Goal: Task Accomplishment & Management: Use online tool/utility

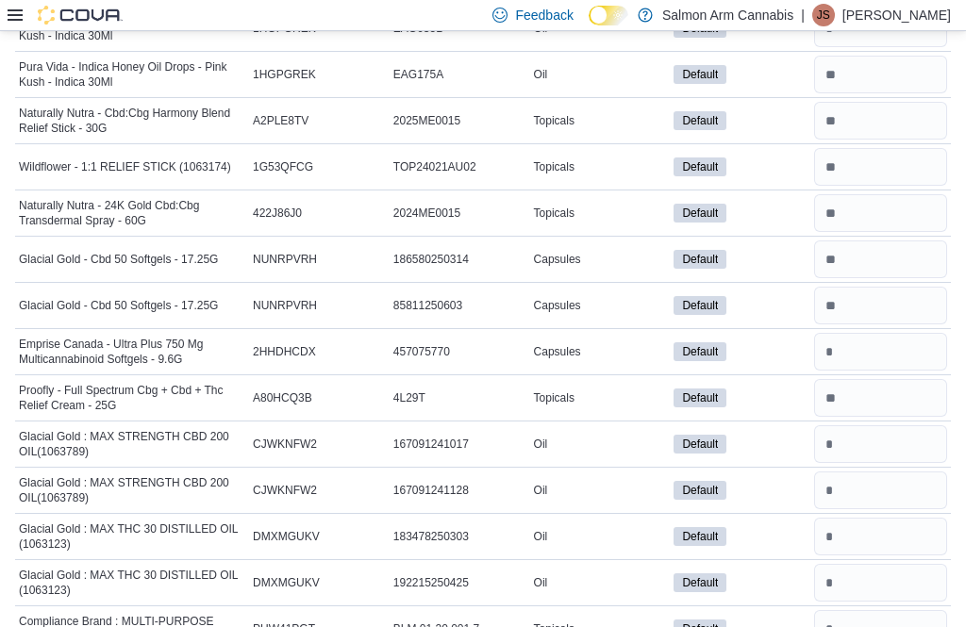
scroll to position [1357, 0]
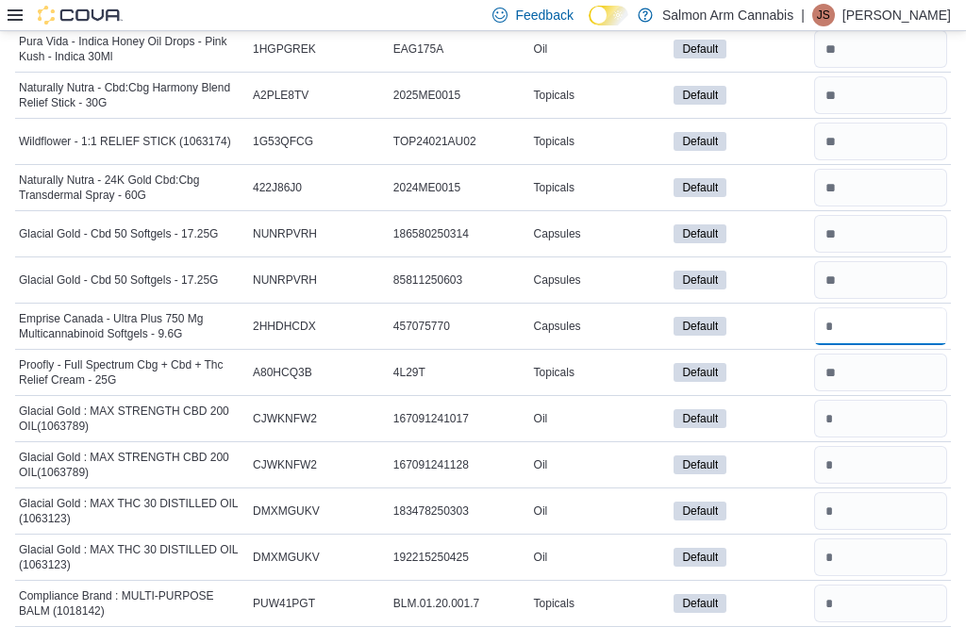
click at [898, 326] on input "number" at bounding box center [880, 327] width 133 height 38
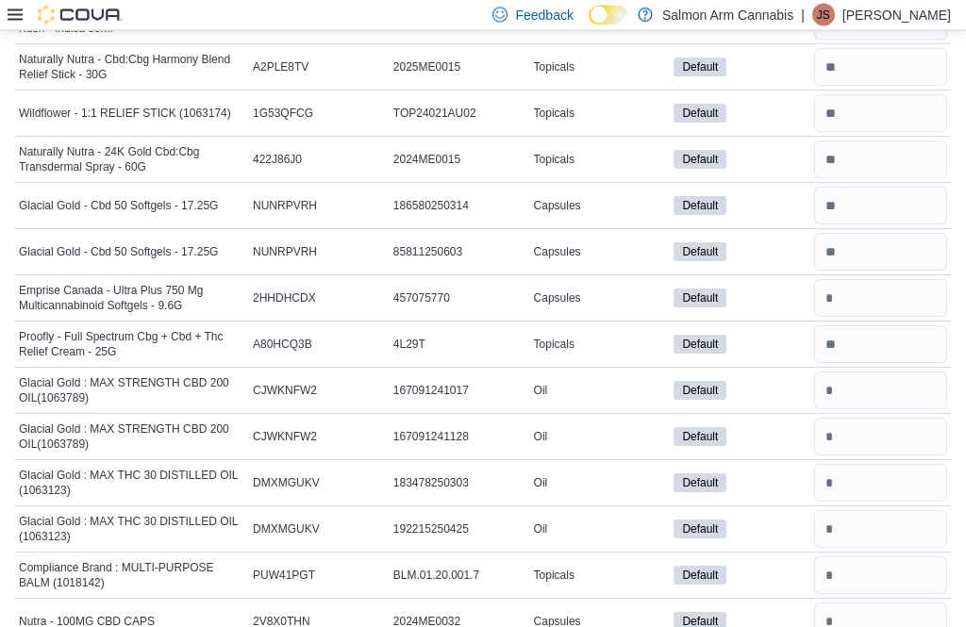
scroll to position [1386, 0]
click at [901, 309] on input "number" at bounding box center [880, 299] width 133 height 38
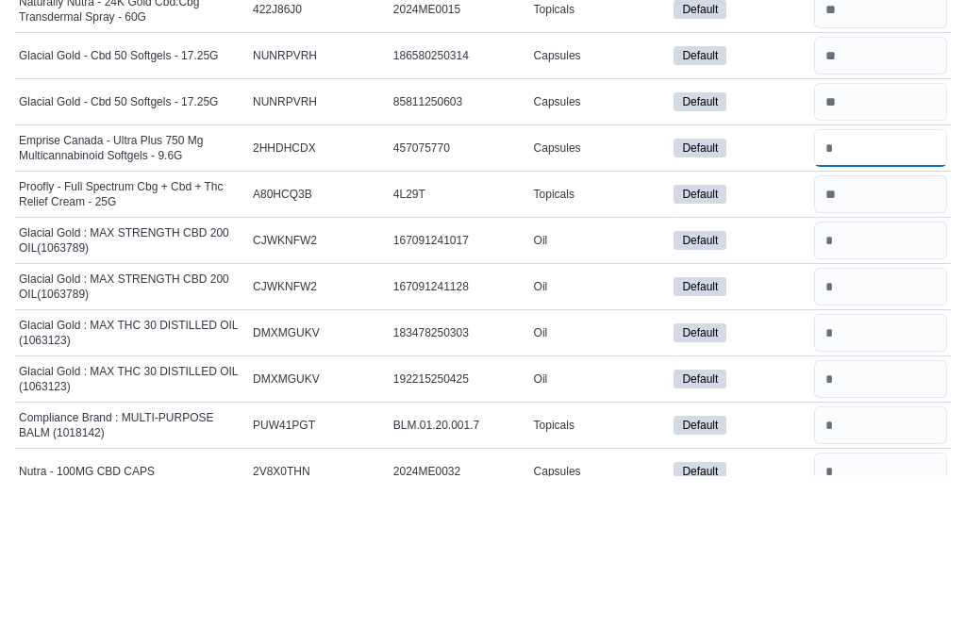
scroll to position [1537, 0]
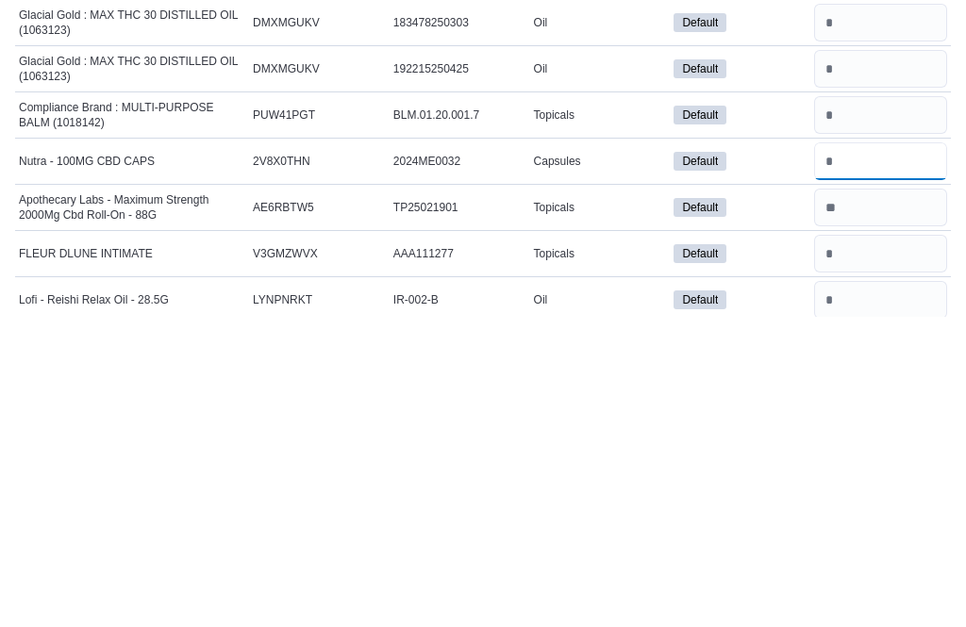
click at [889, 453] on input "number" at bounding box center [880, 472] width 133 height 38
type input "*"
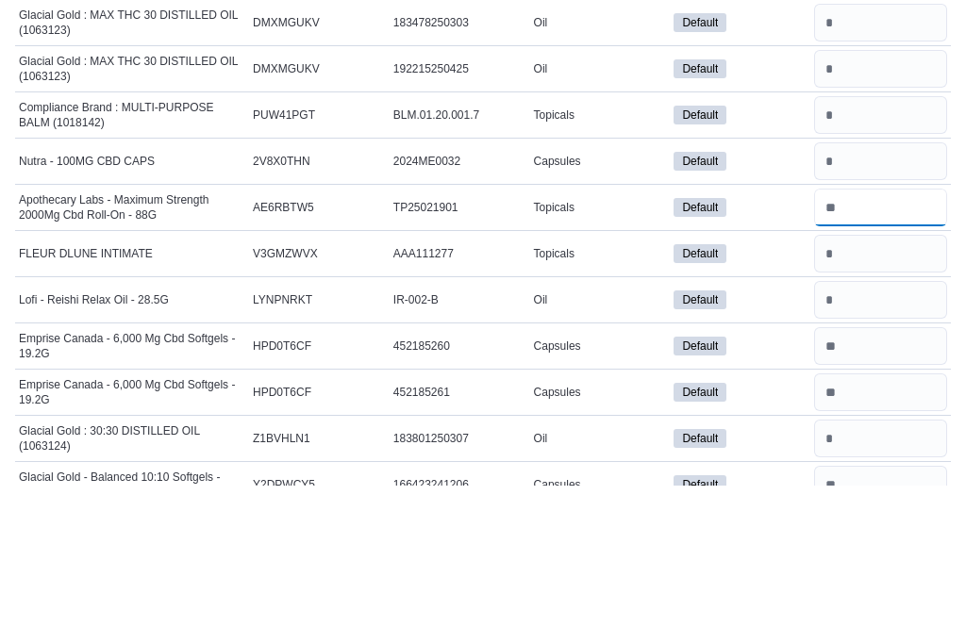
scroll to position [1713, 0]
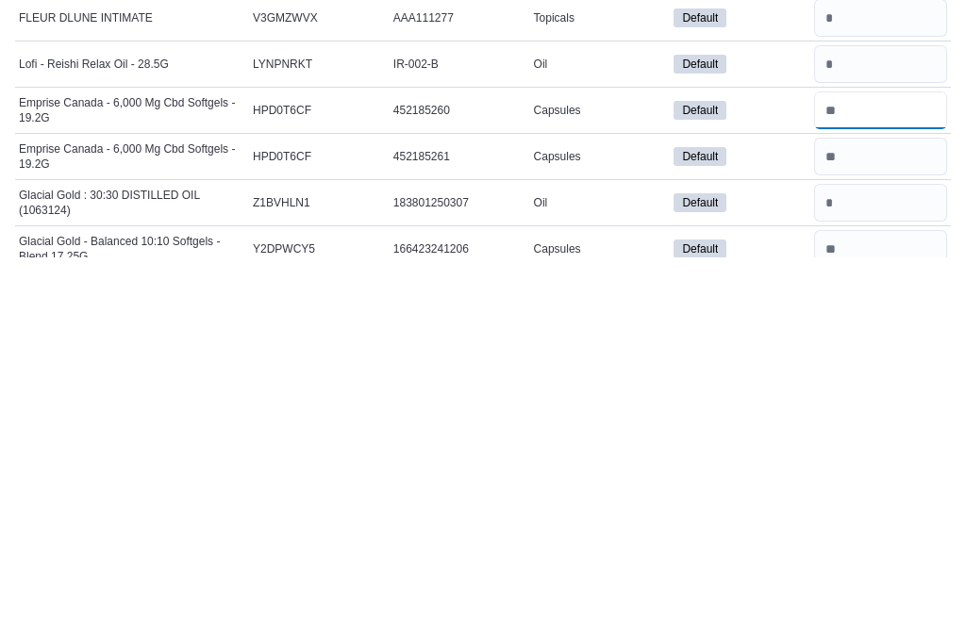
click at [929, 461] on input "number" at bounding box center [880, 480] width 133 height 38
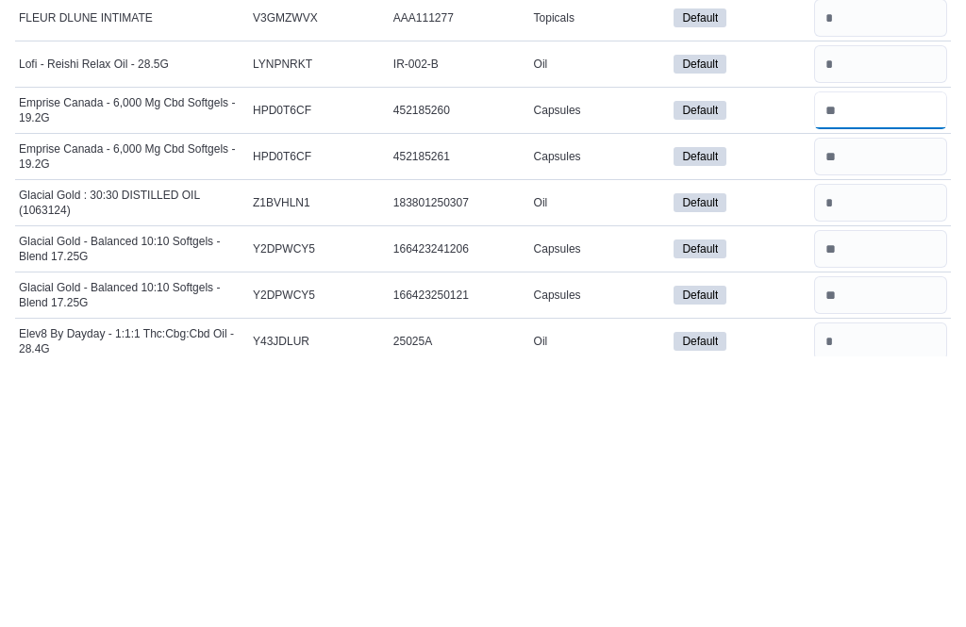
scroll to position [1815, 0]
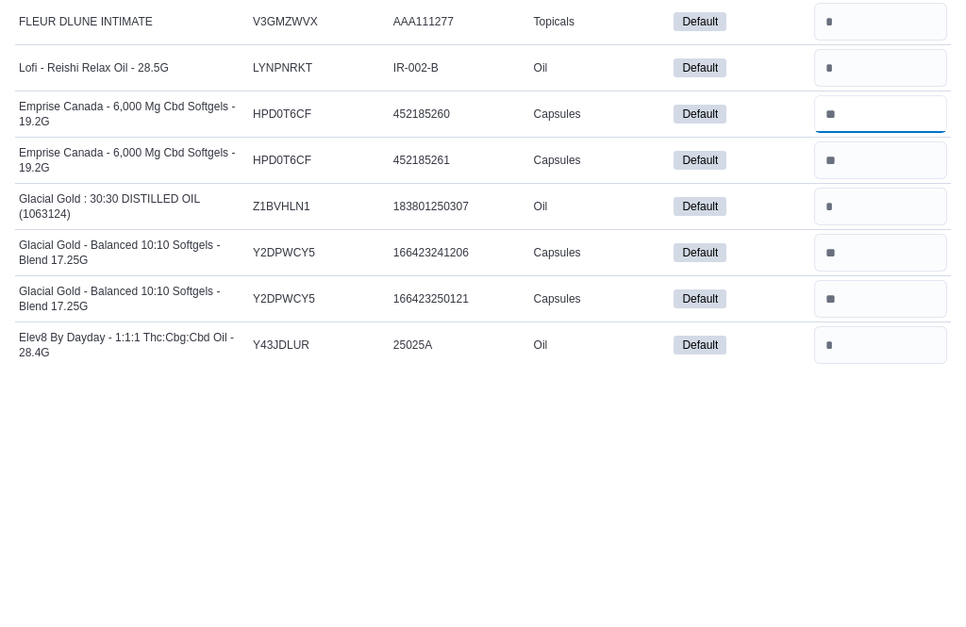
type input "*"
click at [891, 498] on input "number" at bounding box center [880, 517] width 133 height 38
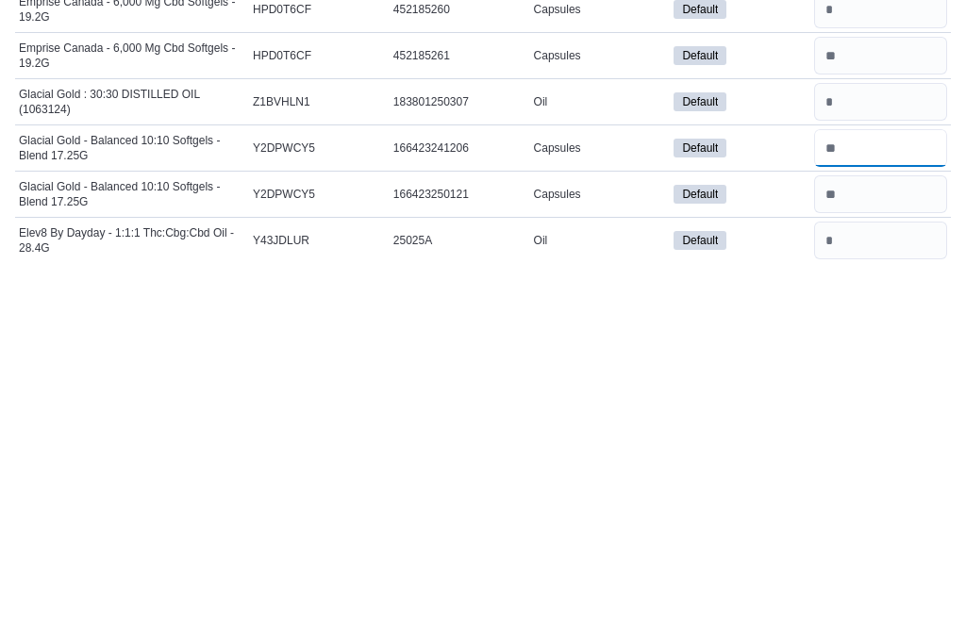
type input "*"
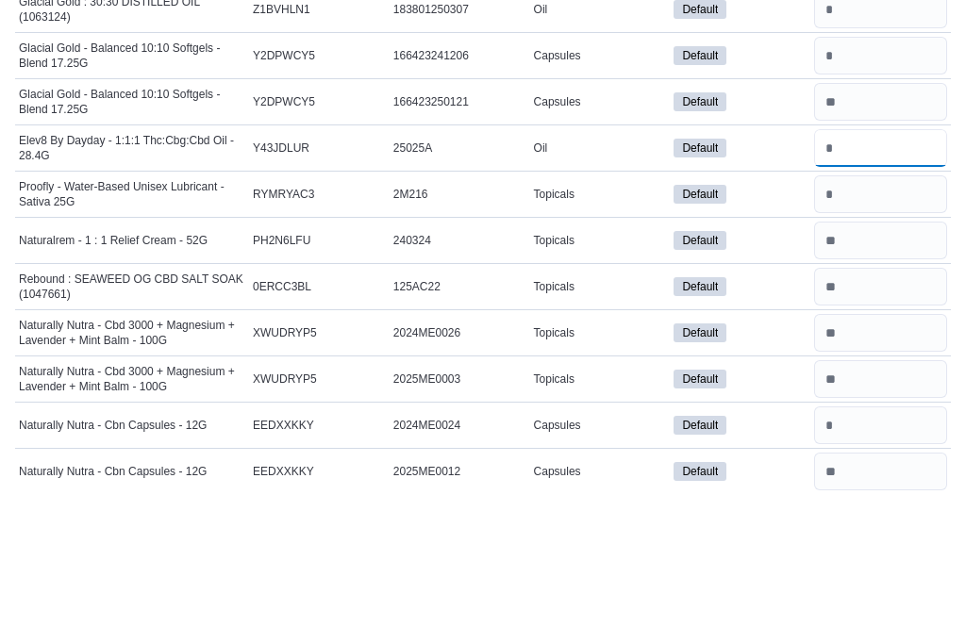
scroll to position [2147, 0]
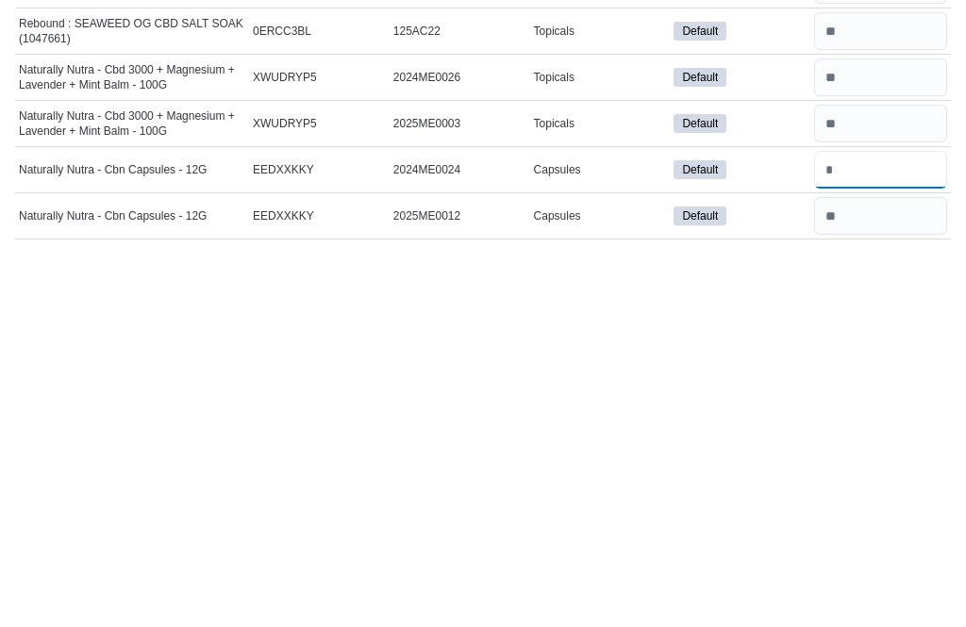
click at [867, 536] on input "number" at bounding box center [880, 555] width 133 height 38
type input "*"
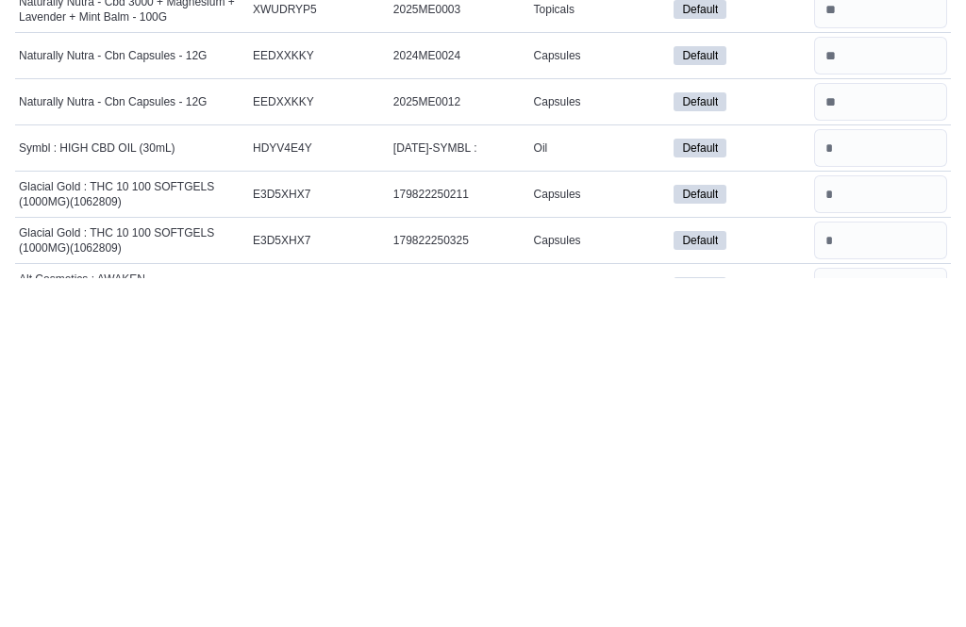
click at [869, 571] on input "number" at bounding box center [880, 590] width 133 height 38
click at [898, 432] on input "number" at bounding box center [880, 451] width 133 height 38
type input "*"
click at [892, 525] on input "number" at bounding box center [880, 544] width 133 height 38
click at [887, 571] on input "number" at bounding box center [880, 590] width 133 height 38
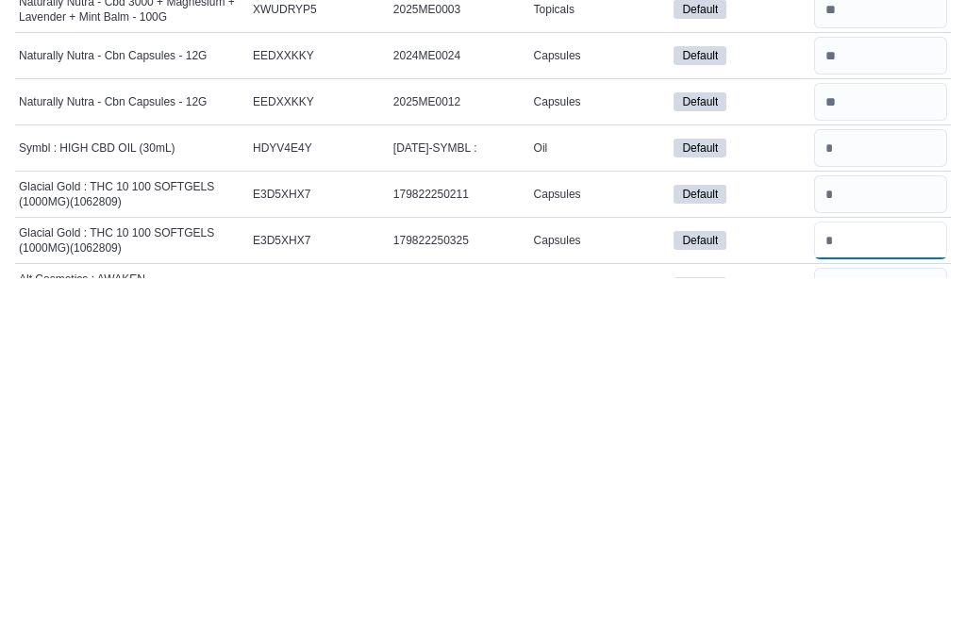
type input "*"
click at [876, 525] on input "number" at bounding box center [880, 544] width 133 height 38
type input "*"
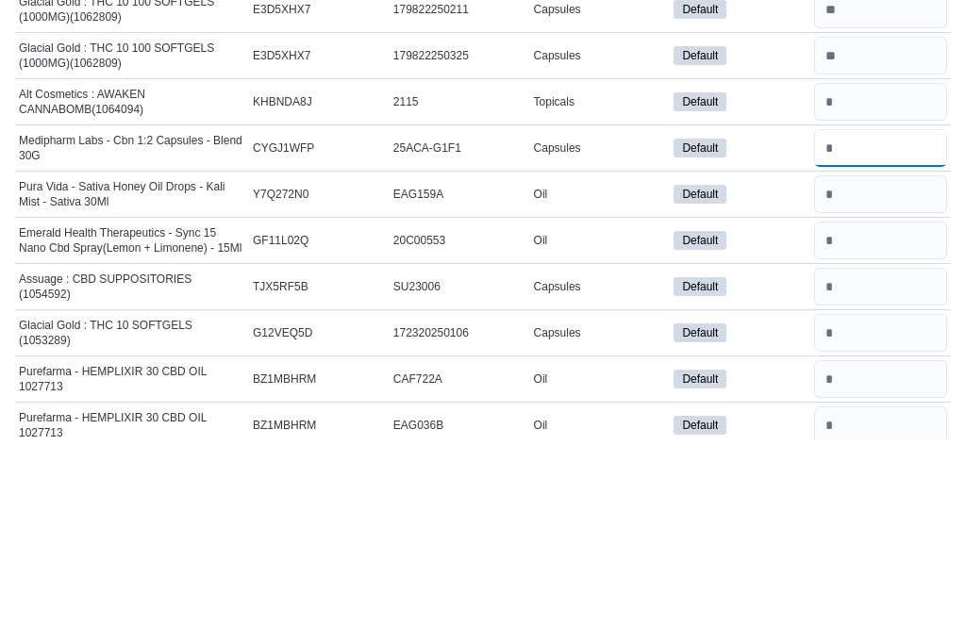
scroll to position [2645, 0]
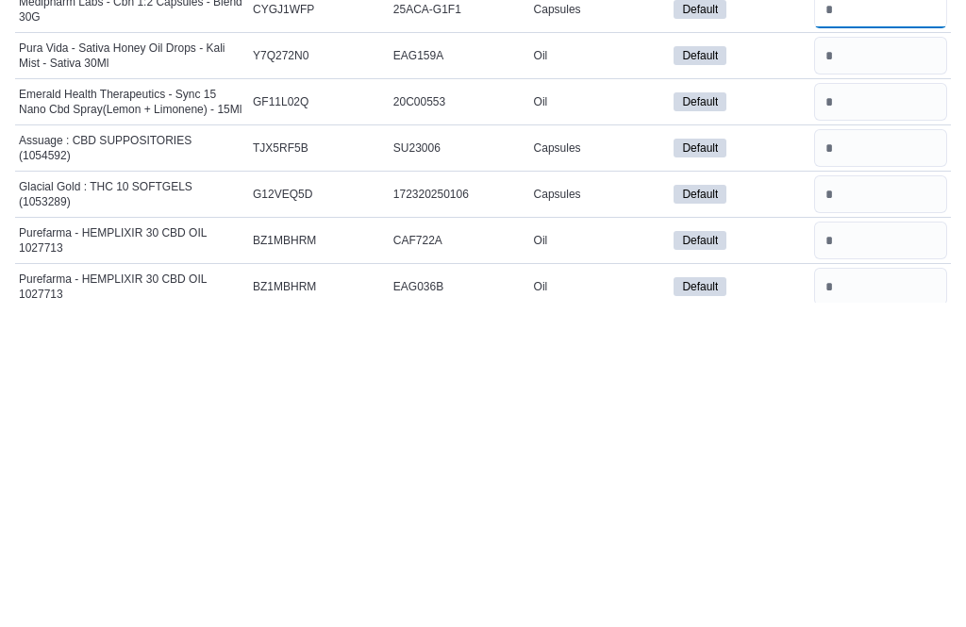
type input "**"
click at [913, 454] on input "number" at bounding box center [880, 473] width 133 height 38
type input "*"
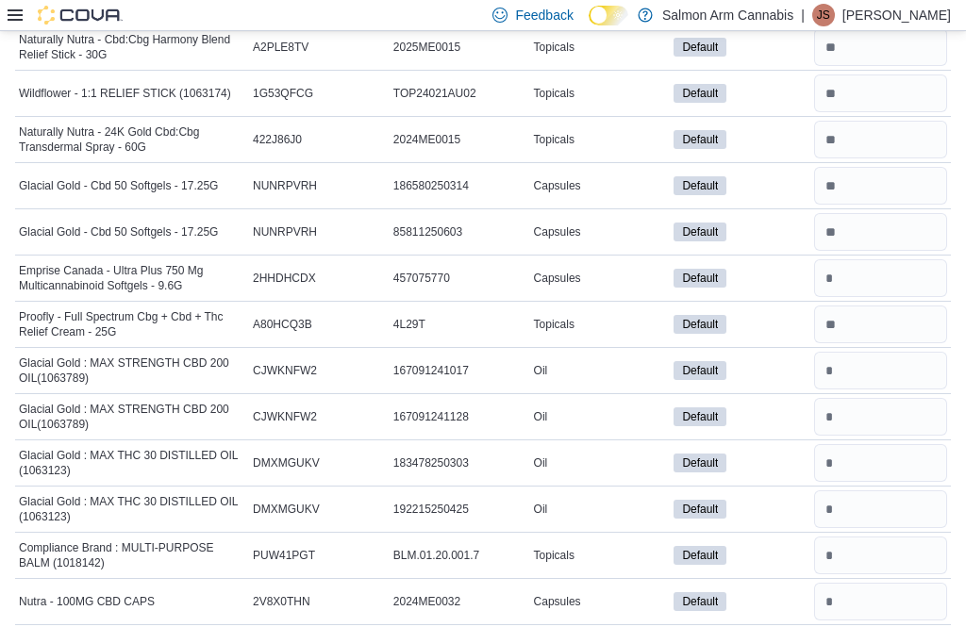
scroll to position [1440, 0]
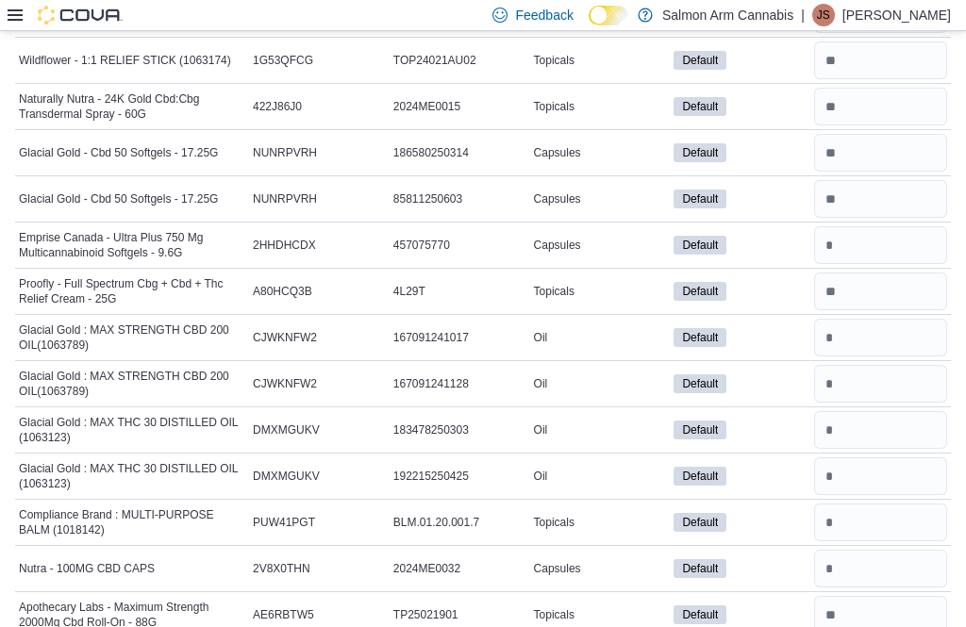
type input "*"
click at [891, 348] on input "number" at bounding box center [880, 338] width 133 height 38
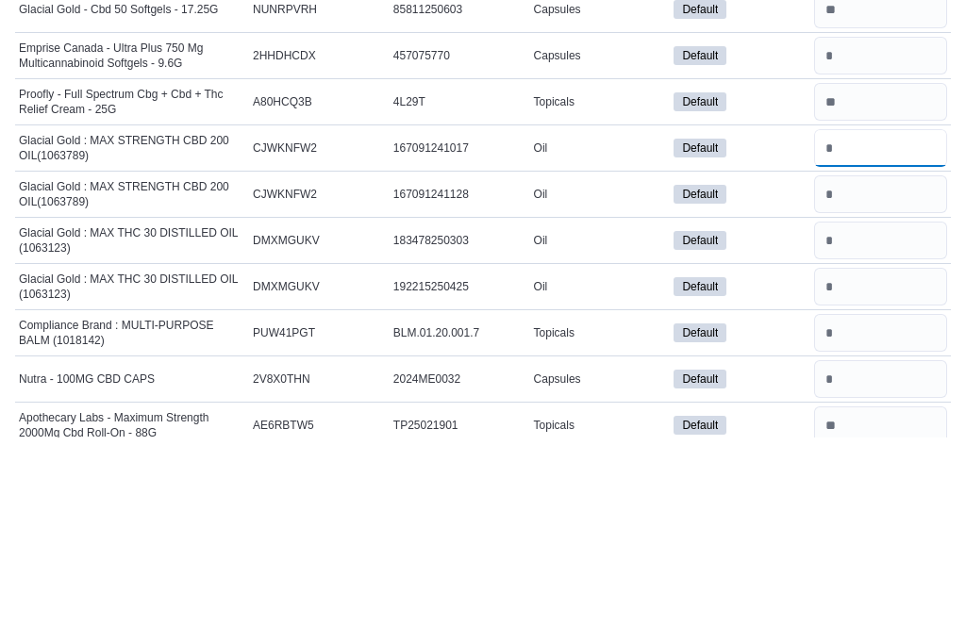
type input "*"
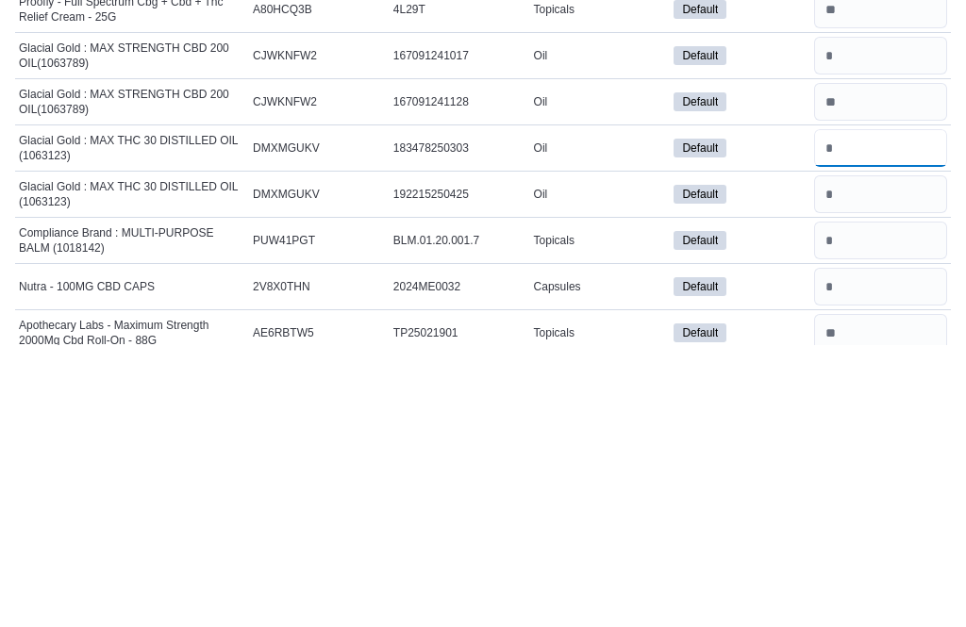
type input "*"
type input "**"
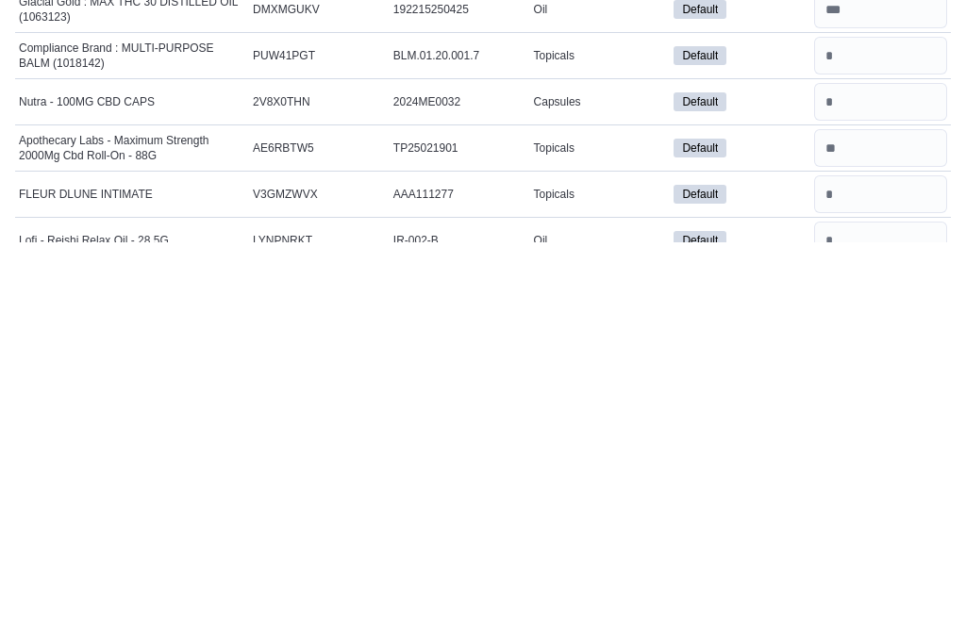
scroll to position [1907, 0]
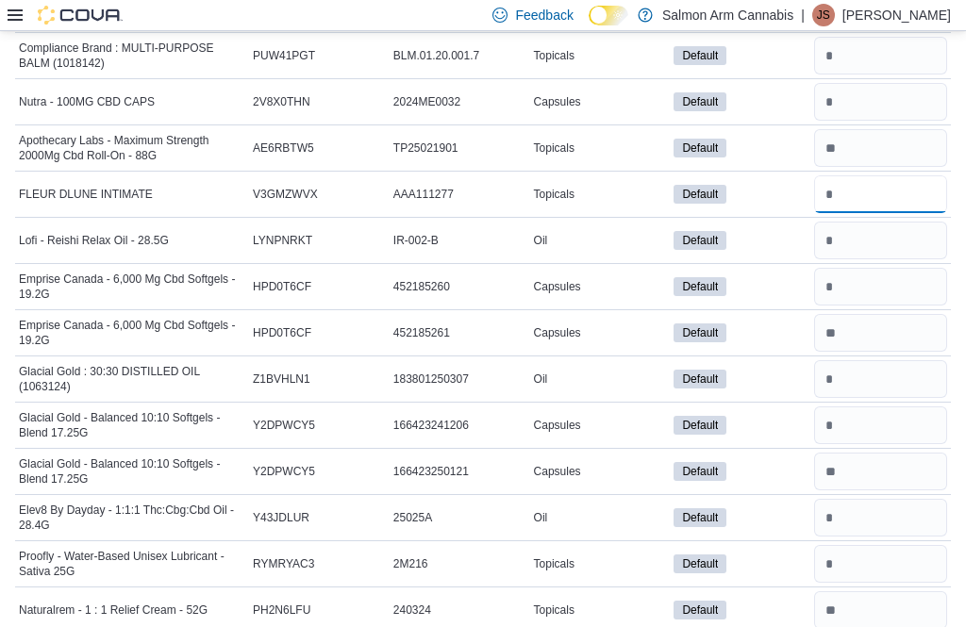
click at [887, 206] on input "number" at bounding box center [880, 194] width 133 height 38
click at [900, 213] on input "number" at bounding box center [880, 194] width 133 height 38
click at [901, 247] on input "number" at bounding box center [880, 241] width 133 height 38
type input "*"
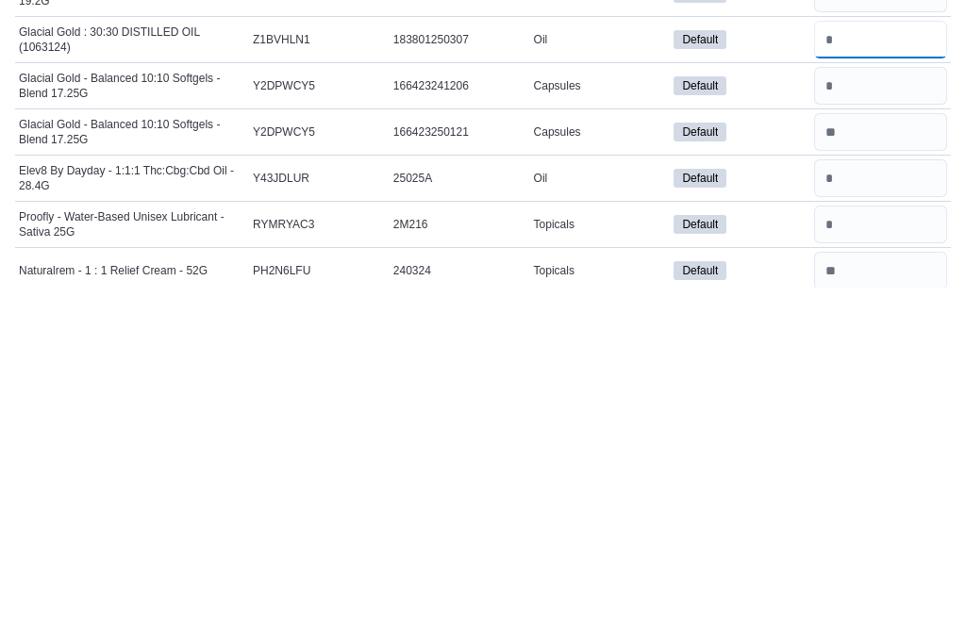
type input "*"
click at [883, 499] on input "number" at bounding box center [880, 518] width 133 height 38
type input "*"
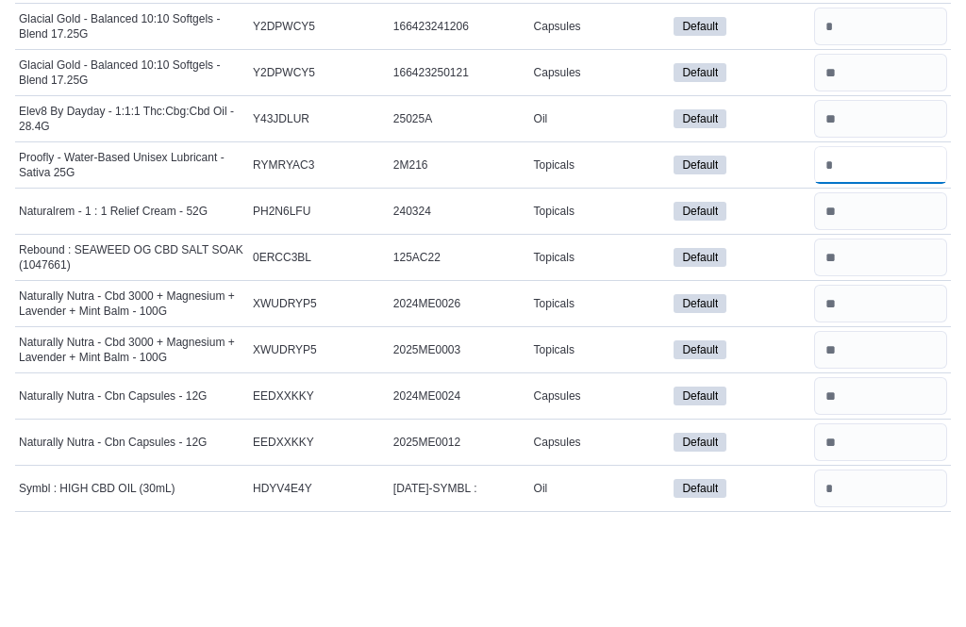
scroll to position [2404, 0]
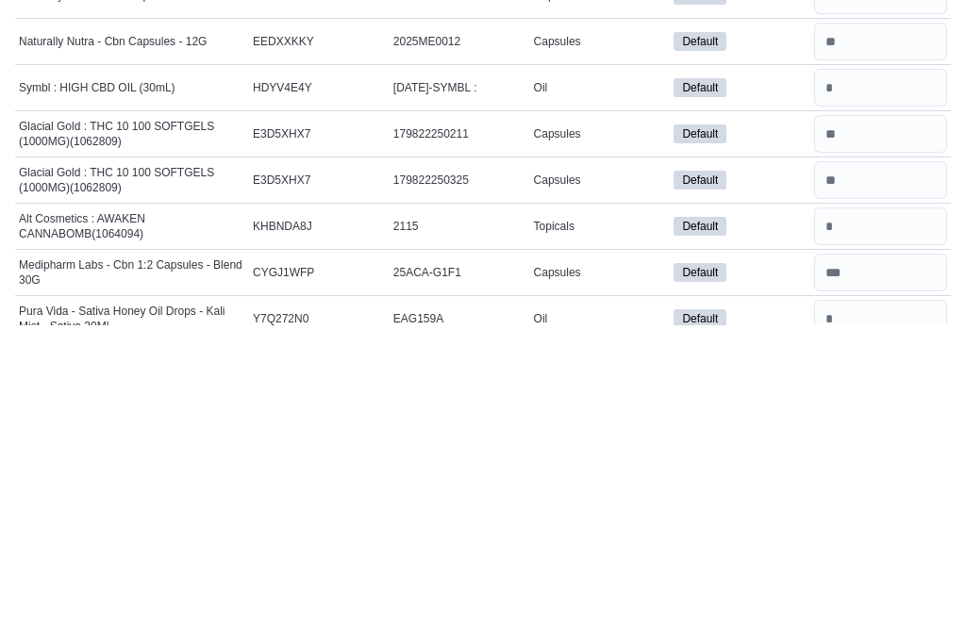
click at [900, 372] on input "number" at bounding box center [880, 391] width 133 height 38
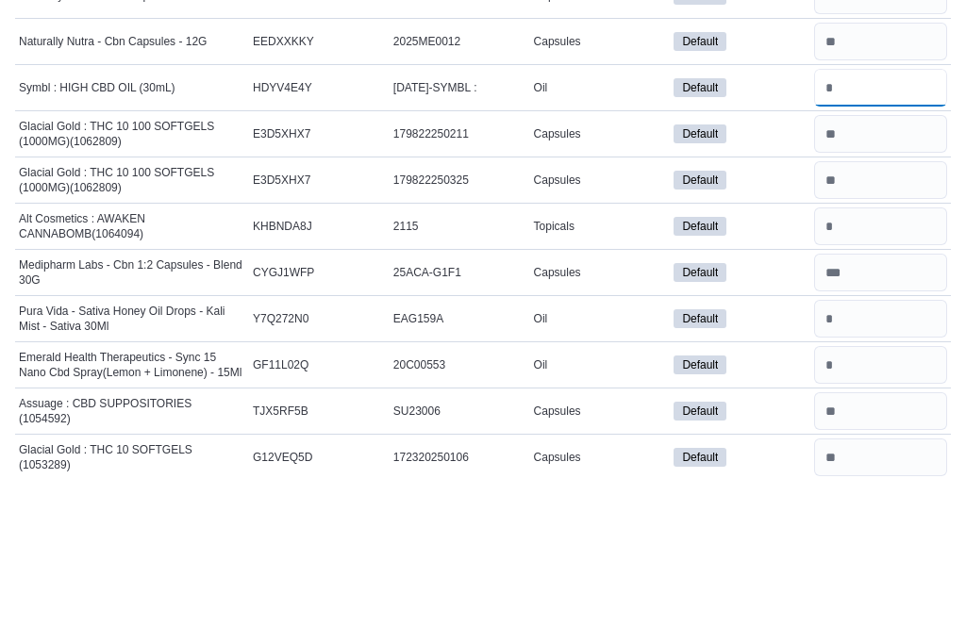
scroll to position [2570, 0]
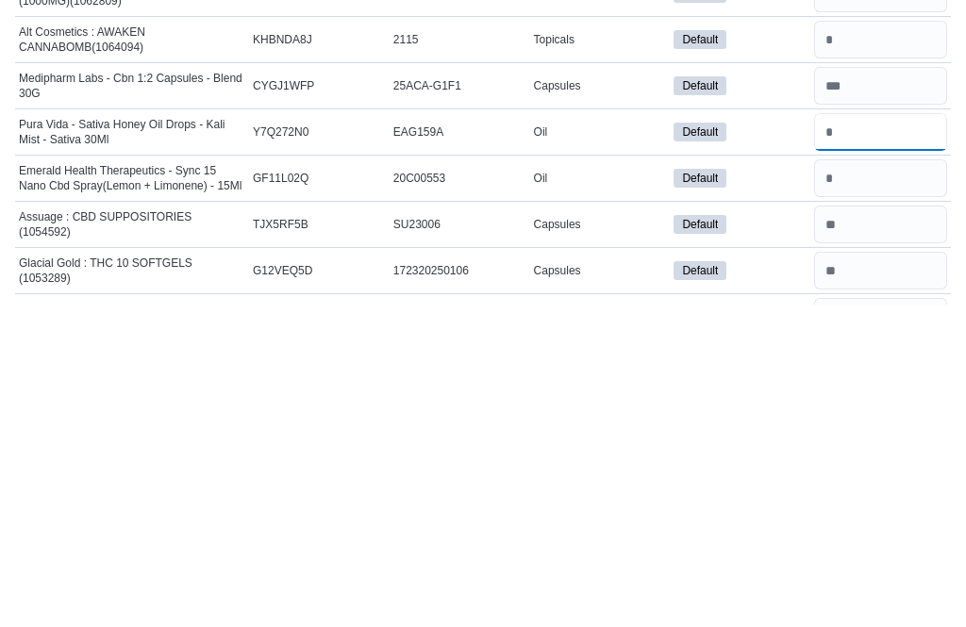
click at [883, 437] on input "number" at bounding box center [880, 456] width 133 height 38
type input "*"
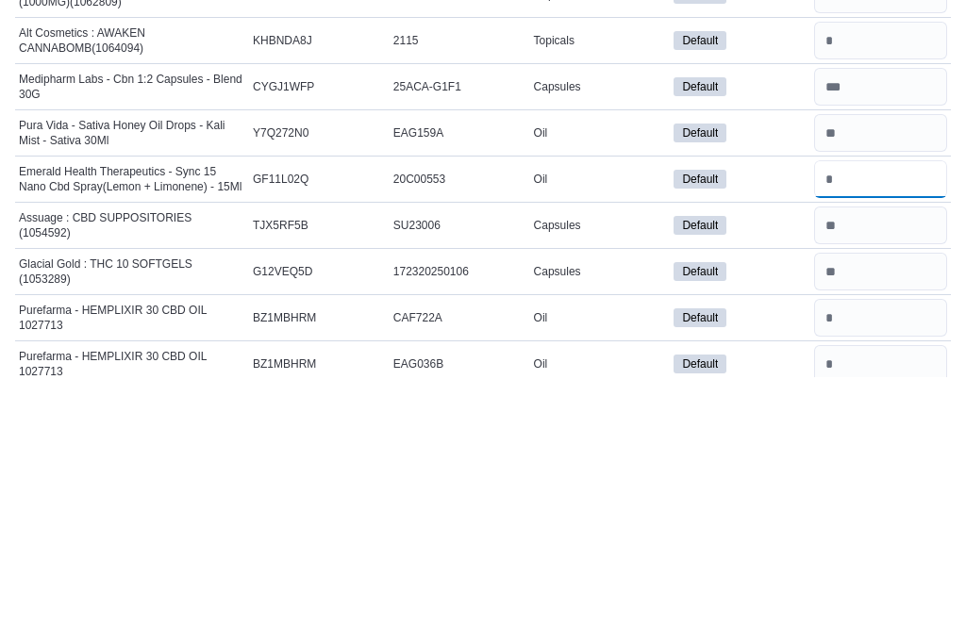
scroll to position [2671, 0]
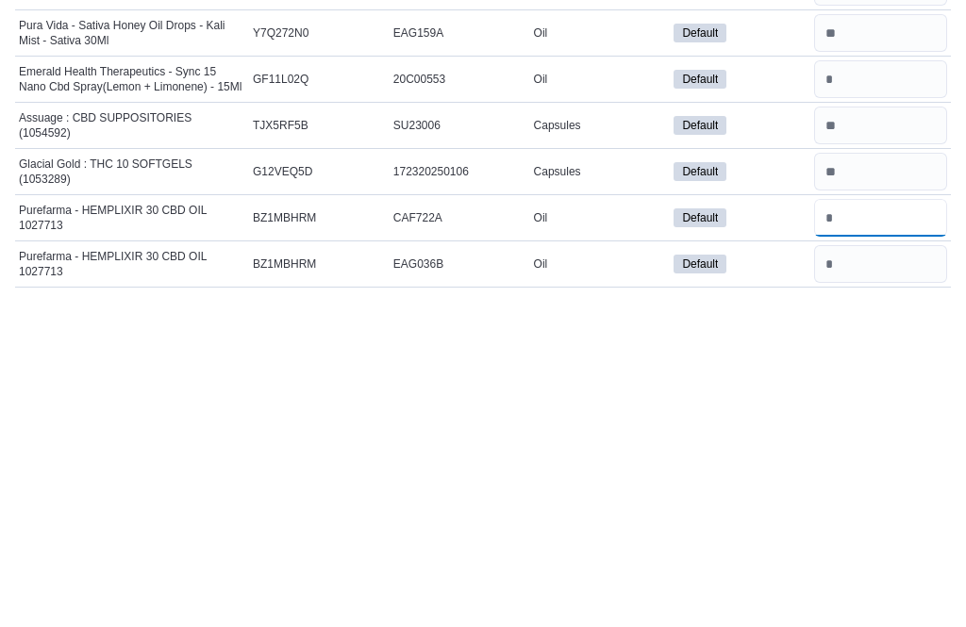
click at [880, 524] on input "number" at bounding box center [880, 543] width 133 height 38
type input "*"
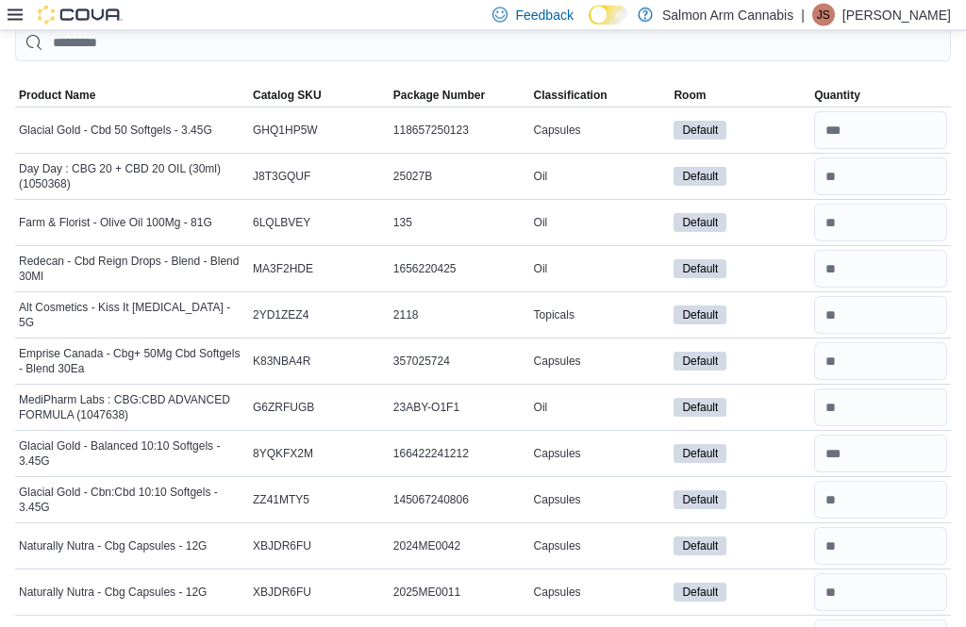
scroll to position [0, 0]
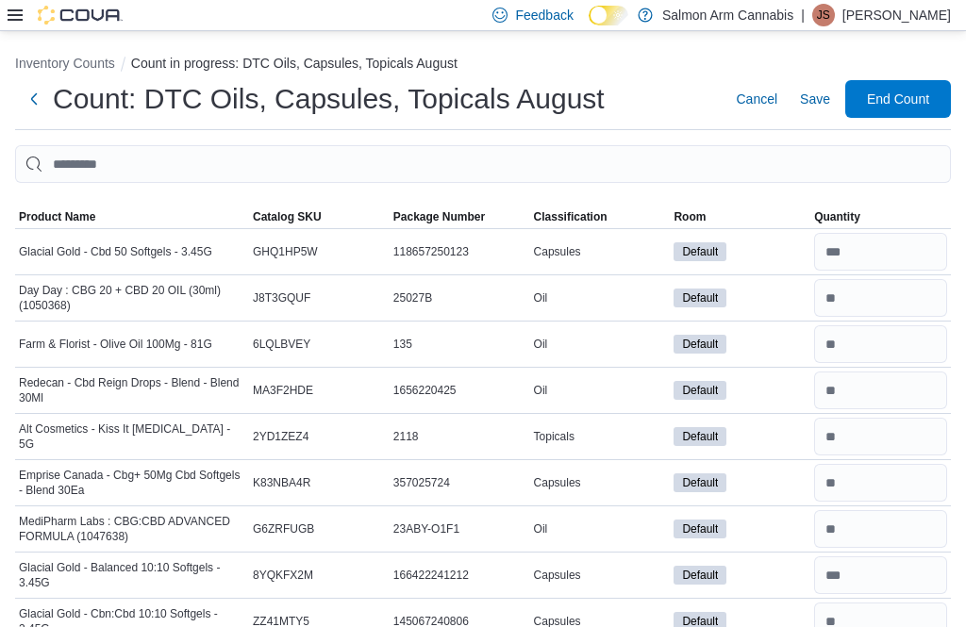
type input "**"
click at [823, 97] on span "Save" at bounding box center [815, 99] width 30 height 19
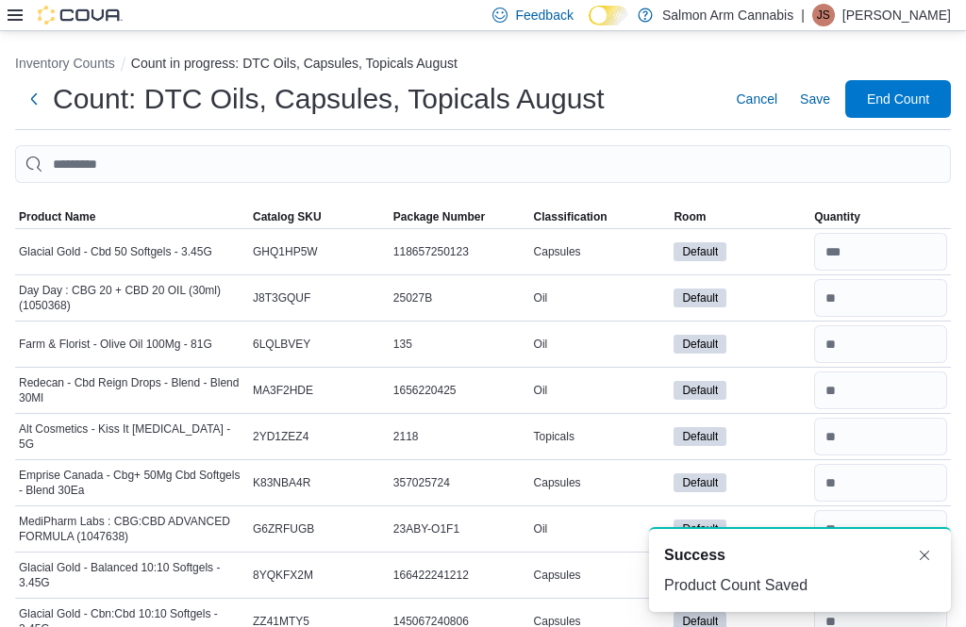
click at [916, 93] on span "End Count" at bounding box center [898, 99] width 62 height 19
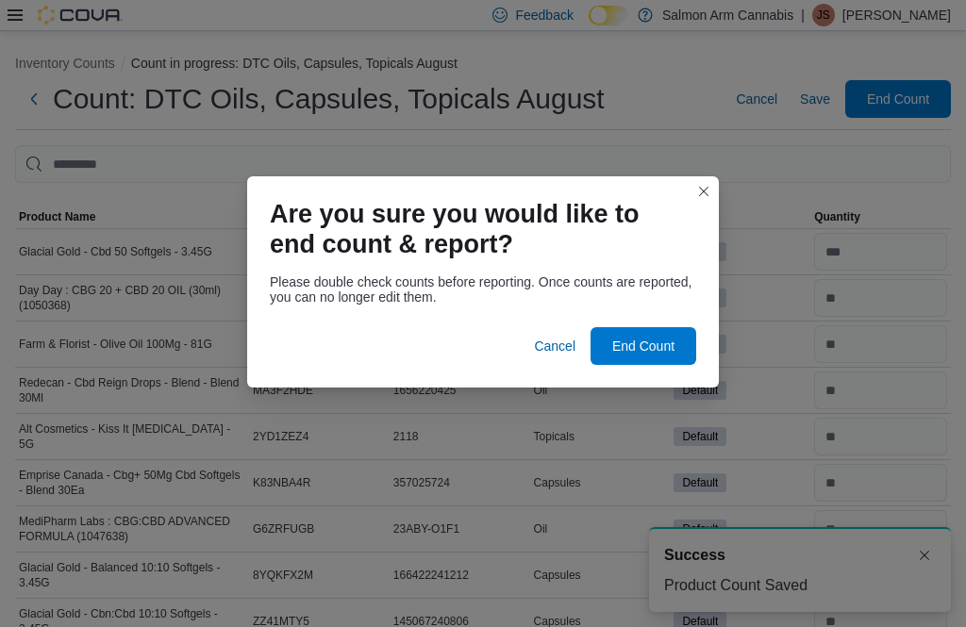
click at [657, 340] on span "End Count" at bounding box center [643, 346] width 62 height 19
